Goal: Book appointment/travel/reservation

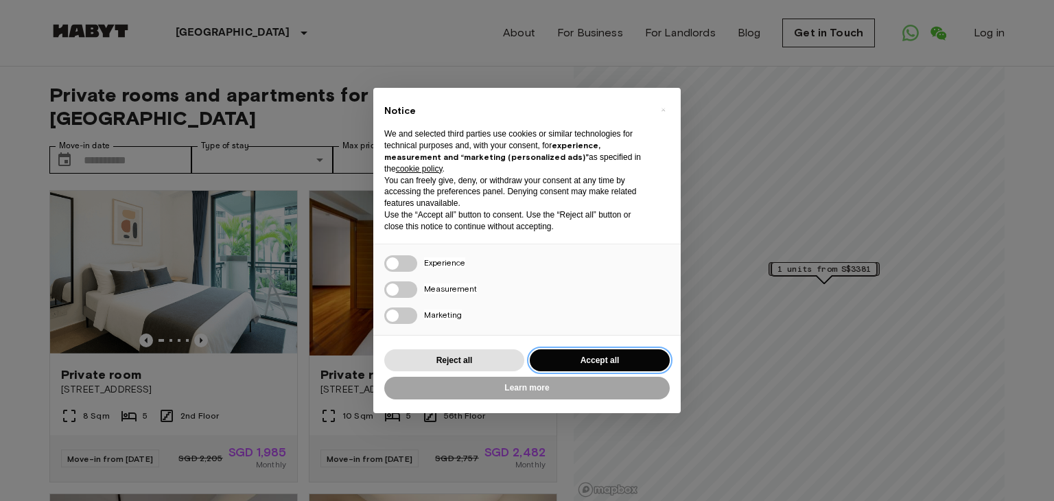
click at [623, 357] on button "Accept all" at bounding box center [600, 360] width 140 height 23
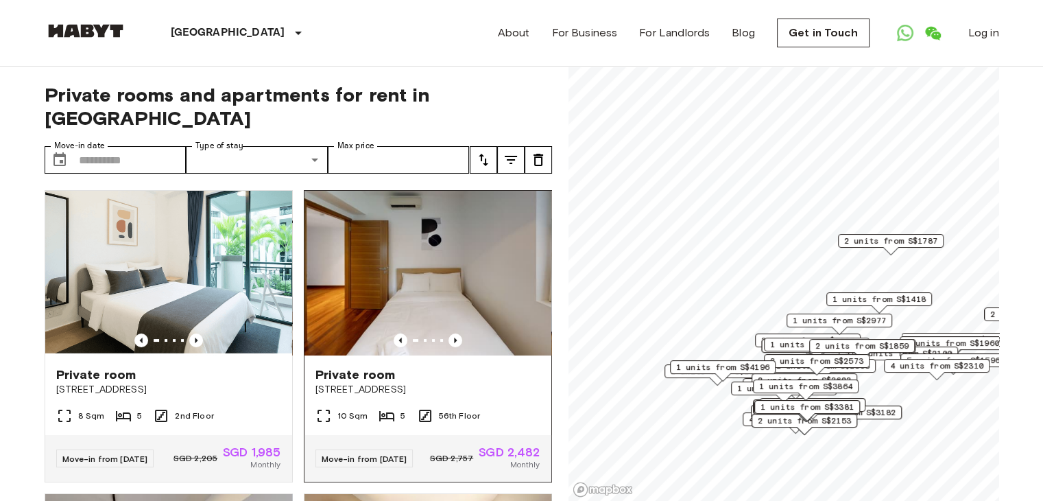
click at [470, 383] on span "[STREET_ADDRESS]" at bounding box center [428, 390] width 225 height 14
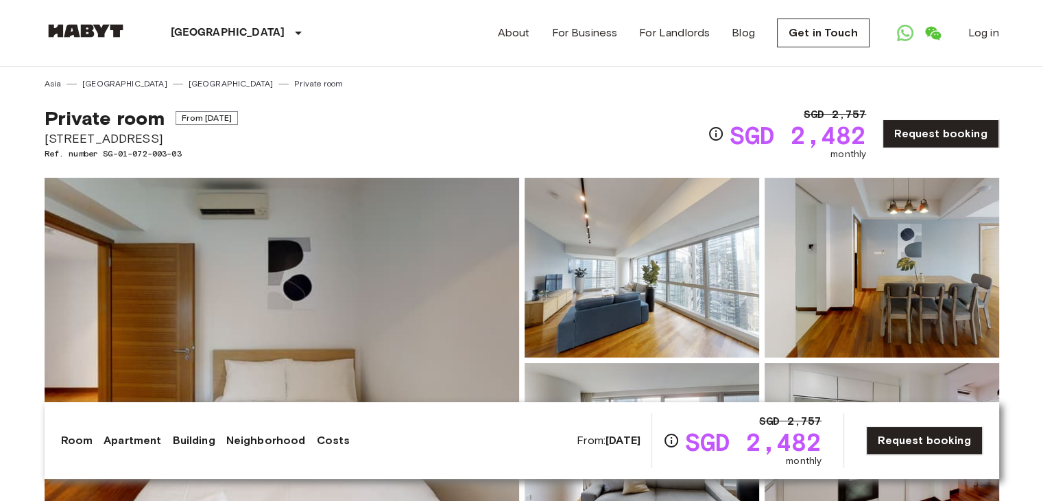
click at [664, 298] on img at bounding box center [642, 268] width 235 height 180
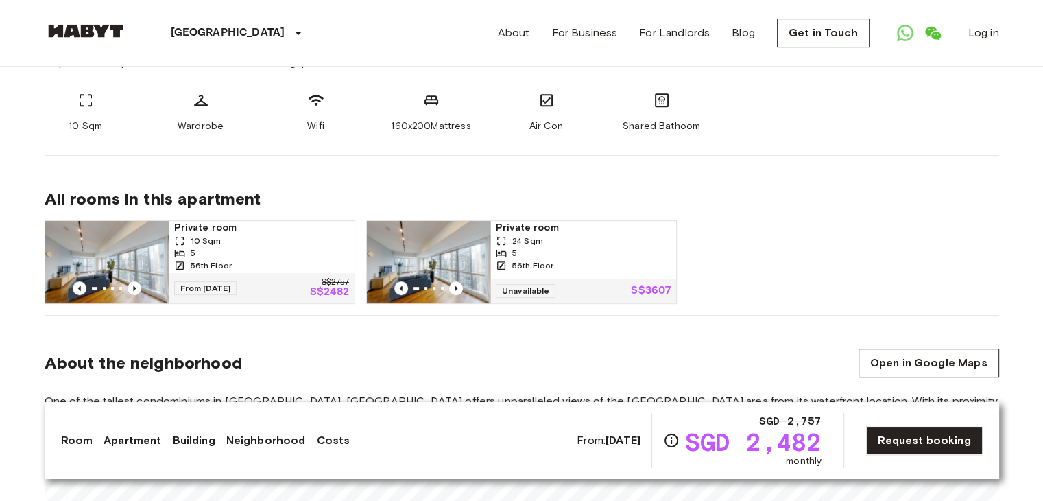
scroll to position [686, 0]
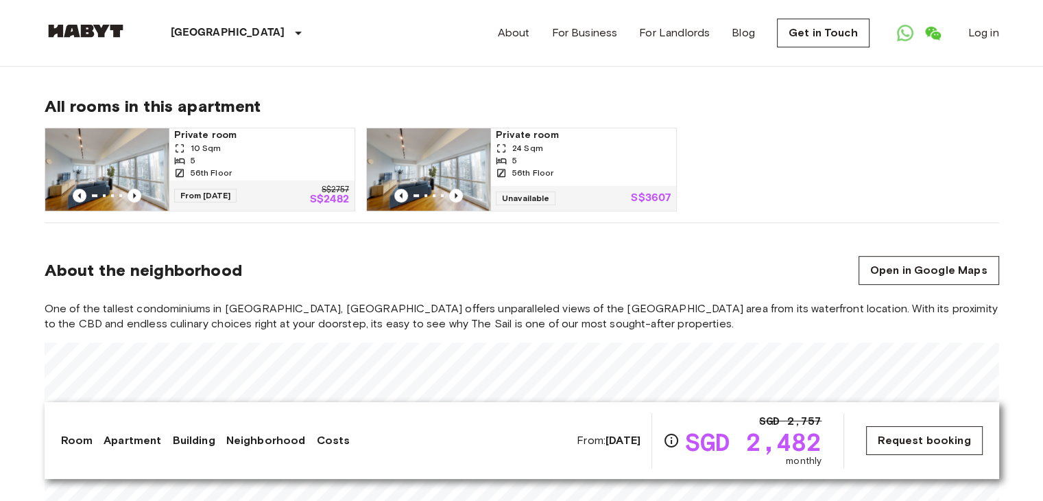
click at [904, 440] on link "Request booking" at bounding box center [924, 440] width 116 height 29
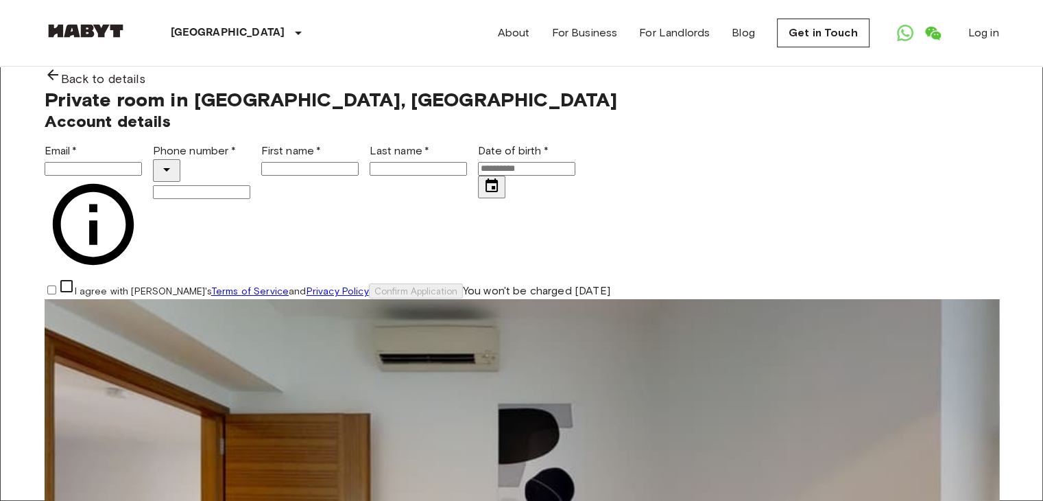
drag, startPoint x: 96, startPoint y: 31, endPoint x: 130, endPoint y: 31, distance: 33.6
click at [95, 31] on img at bounding box center [86, 31] width 82 height 14
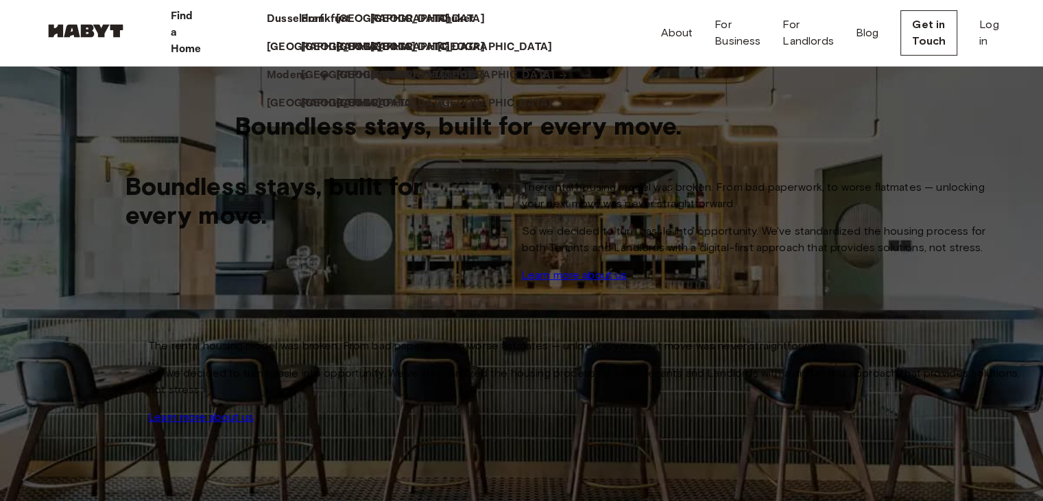
click at [490, 84] on p "[GEOGRAPHIC_DATA]" at bounding box center [497, 75] width 115 height 16
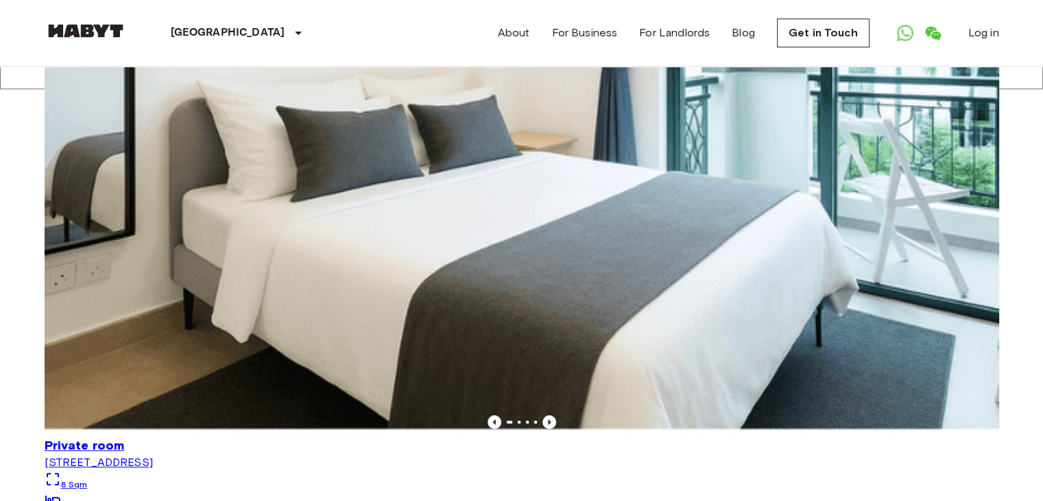
scroll to position [137, 0]
